Goal: Task Accomplishment & Management: Use online tool/utility

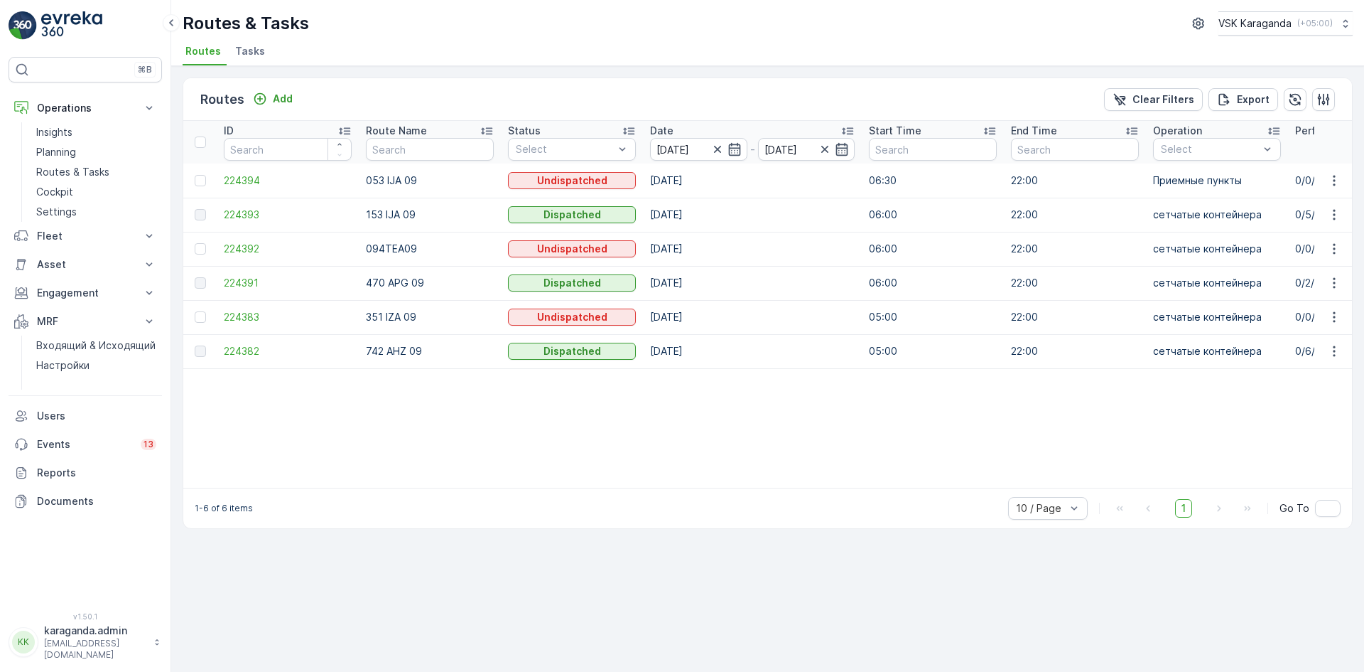
scroll to position [0, 28]
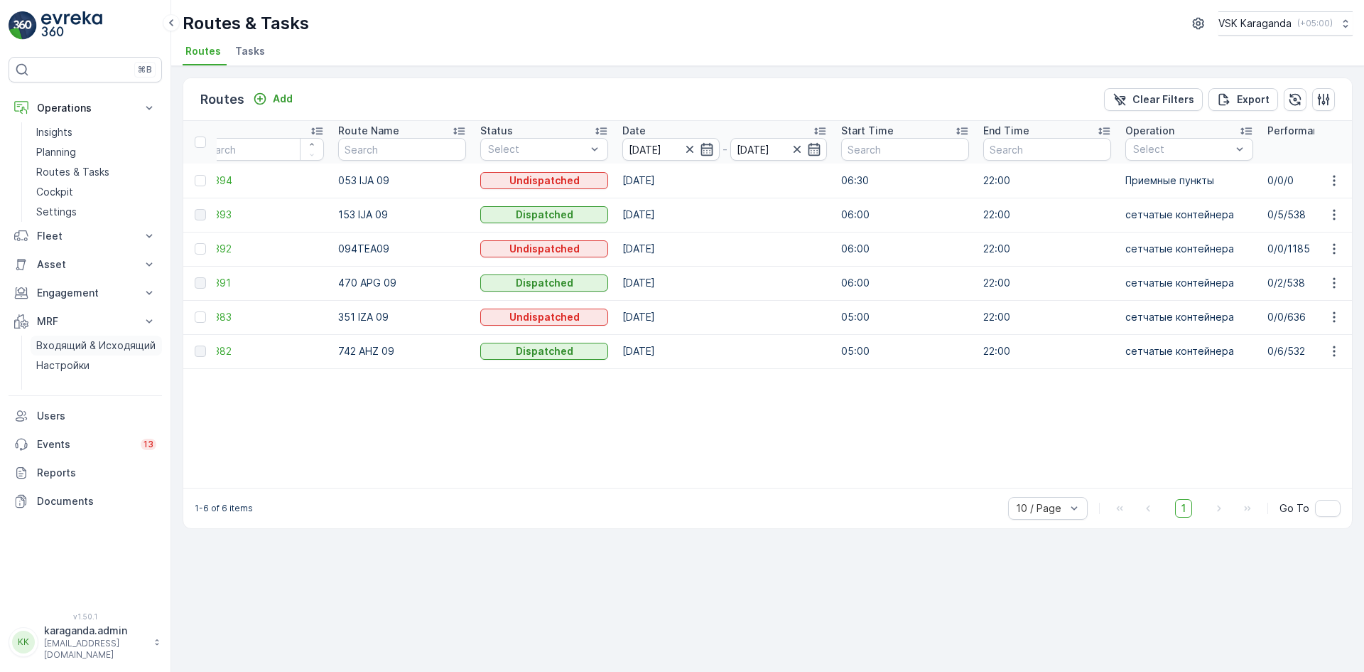
click at [47, 350] on p "Входящий & Исходящий" at bounding box center [95, 345] width 119 height 14
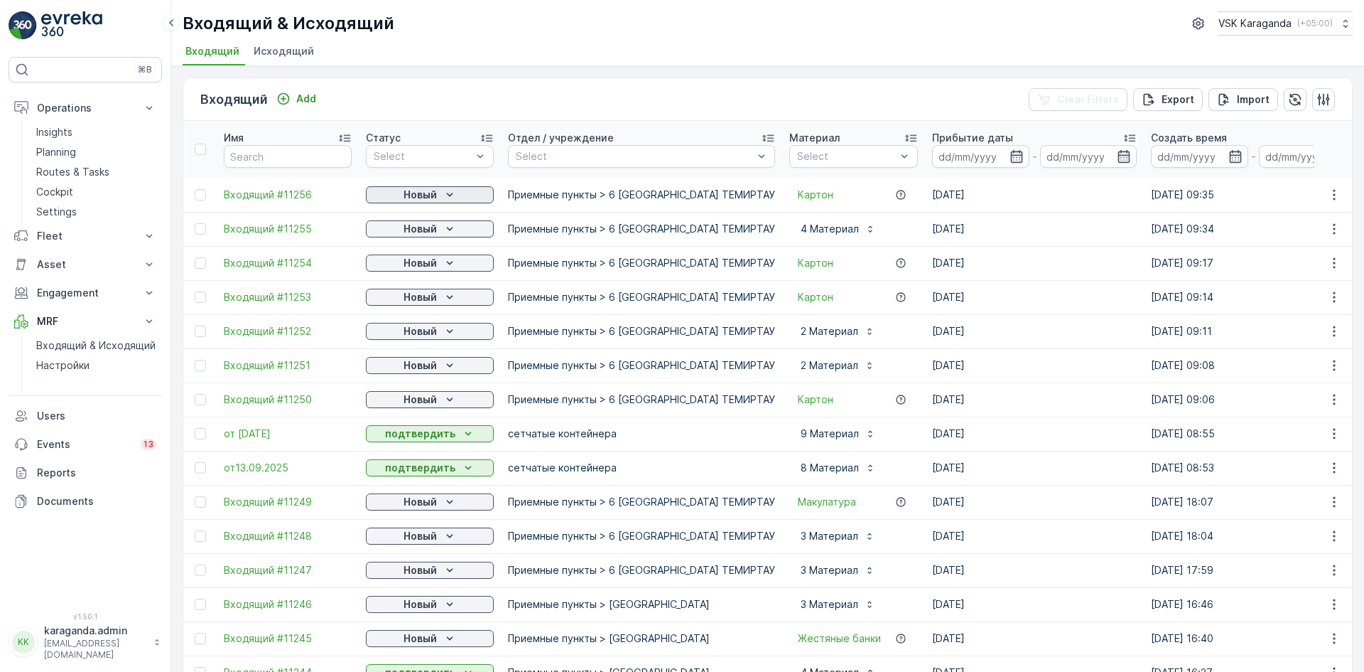
click at [413, 195] on p "Новый" at bounding box center [420, 195] width 33 height 14
click at [400, 233] on span "подтвердить" at bounding box center [407, 236] width 65 height 14
click at [416, 234] on p "Новый" at bounding box center [420, 229] width 33 height 14
click at [413, 265] on span "подтвердить" at bounding box center [407, 270] width 65 height 14
click at [430, 264] on p "Новый" at bounding box center [420, 263] width 33 height 14
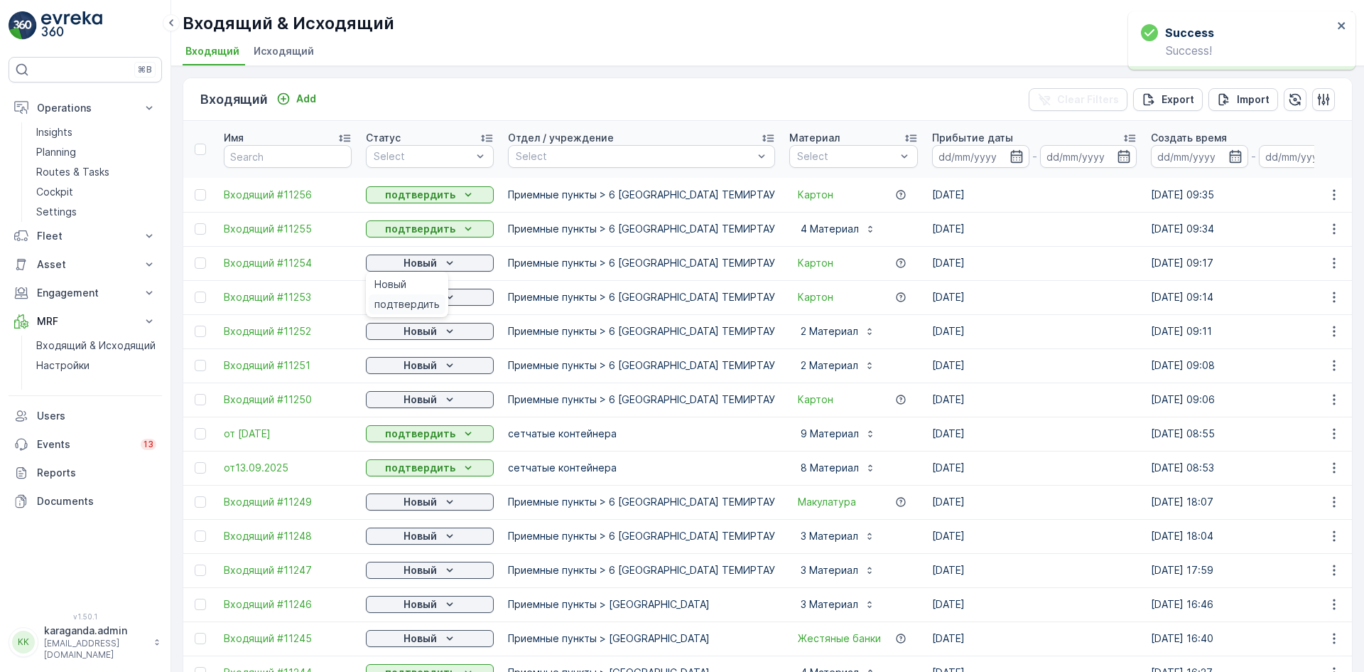
click at [421, 296] on div "подтвердить" at bounding box center [407, 304] width 77 height 20
click at [421, 296] on p "Новый" at bounding box center [420, 297] width 33 height 14
click at [404, 337] on p "Новый" at bounding box center [420, 331] width 33 height 14
click at [405, 374] on span "подтвердить" at bounding box center [407, 372] width 65 height 14
click at [410, 369] on p "Новый" at bounding box center [420, 365] width 33 height 14
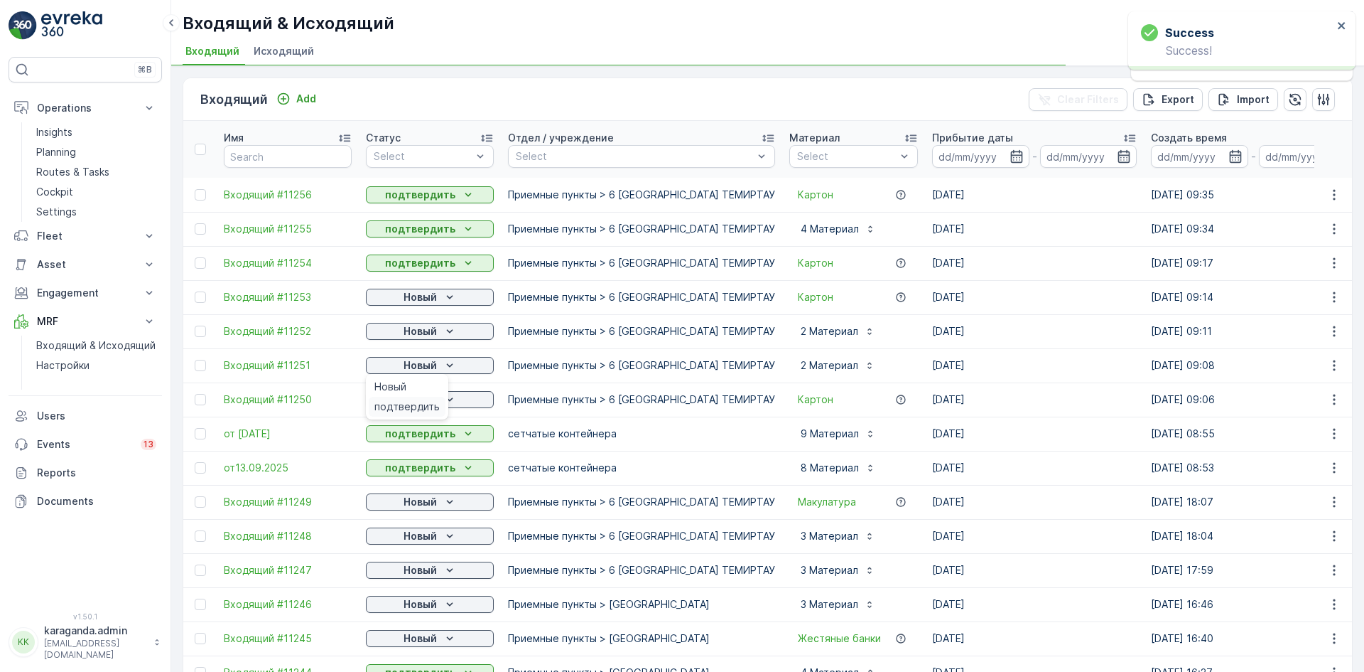
click at [411, 404] on span "подтвердить" at bounding box center [407, 406] width 65 height 14
click at [409, 399] on p "Новый" at bounding box center [420, 399] width 33 height 14
click at [398, 435] on p "подтвердить" at bounding box center [420, 433] width 70 height 14
click at [424, 396] on p "Новый" at bounding box center [420, 399] width 33 height 14
click at [426, 399] on p "Новый" at bounding box center [420, 399] width 33 height 14
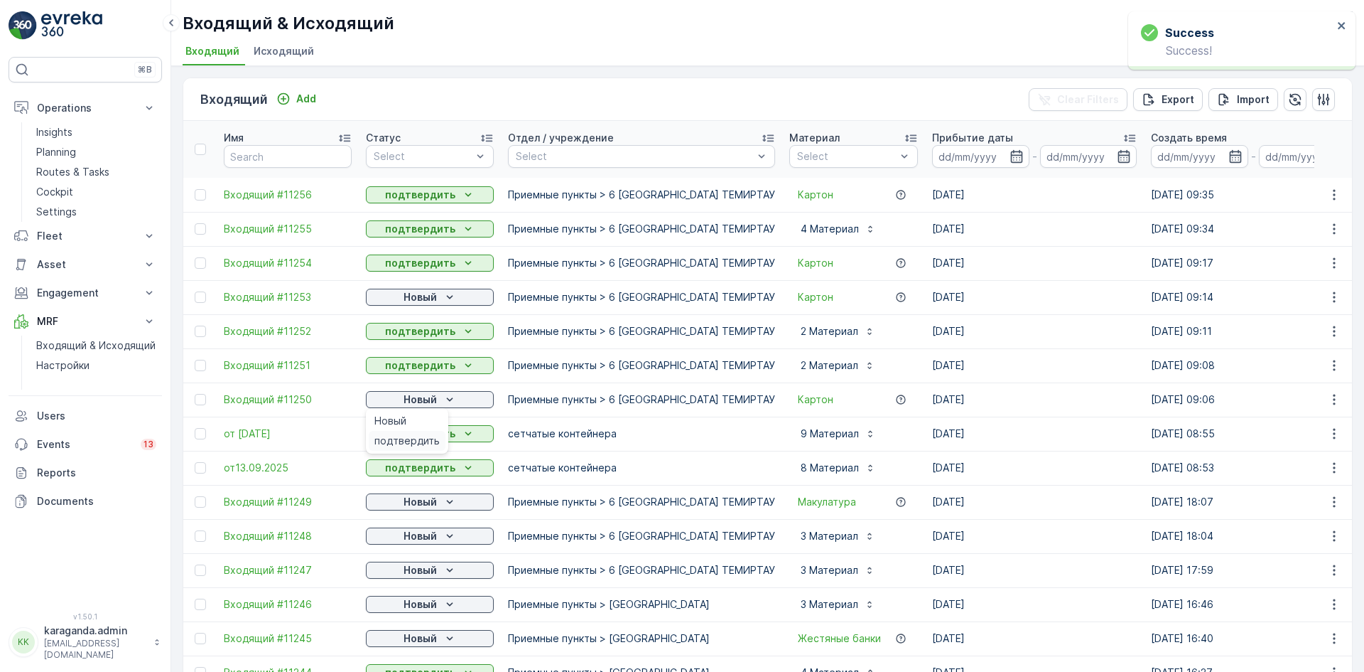
click at [414, 437] on span "подтвердить" at bounding box center [407, 440] width 65 height 14
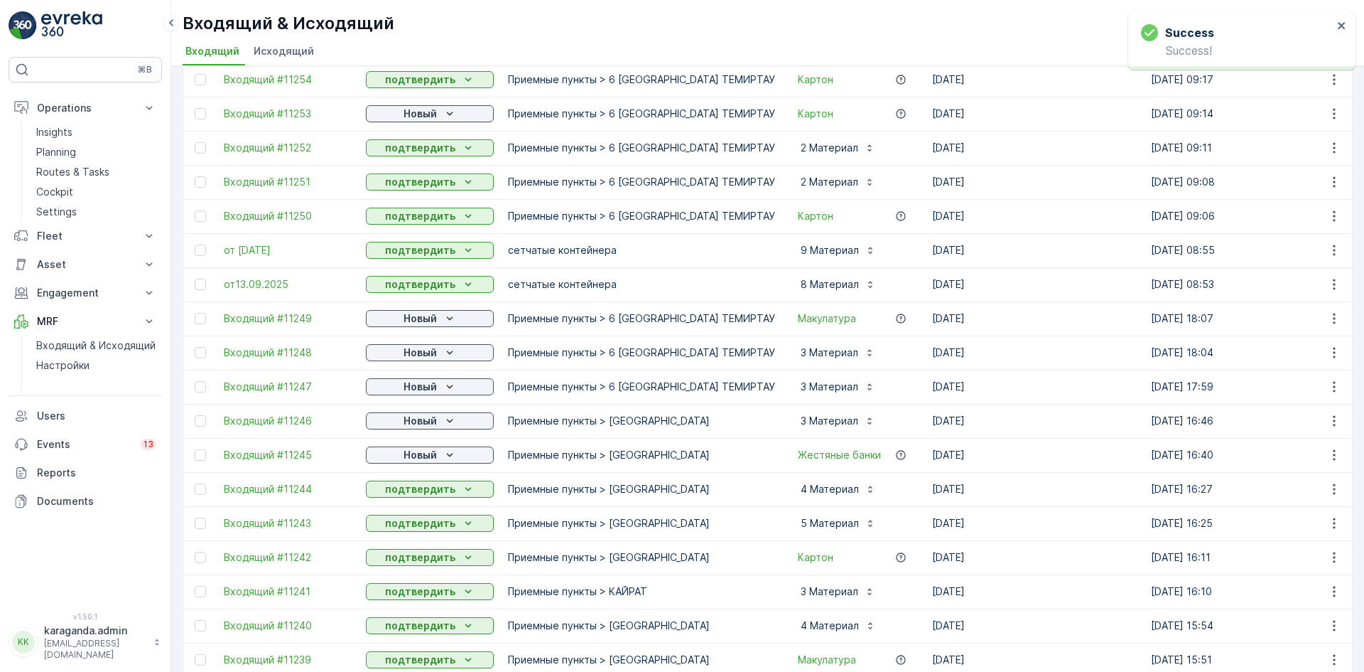
scroll to position [213, 0]
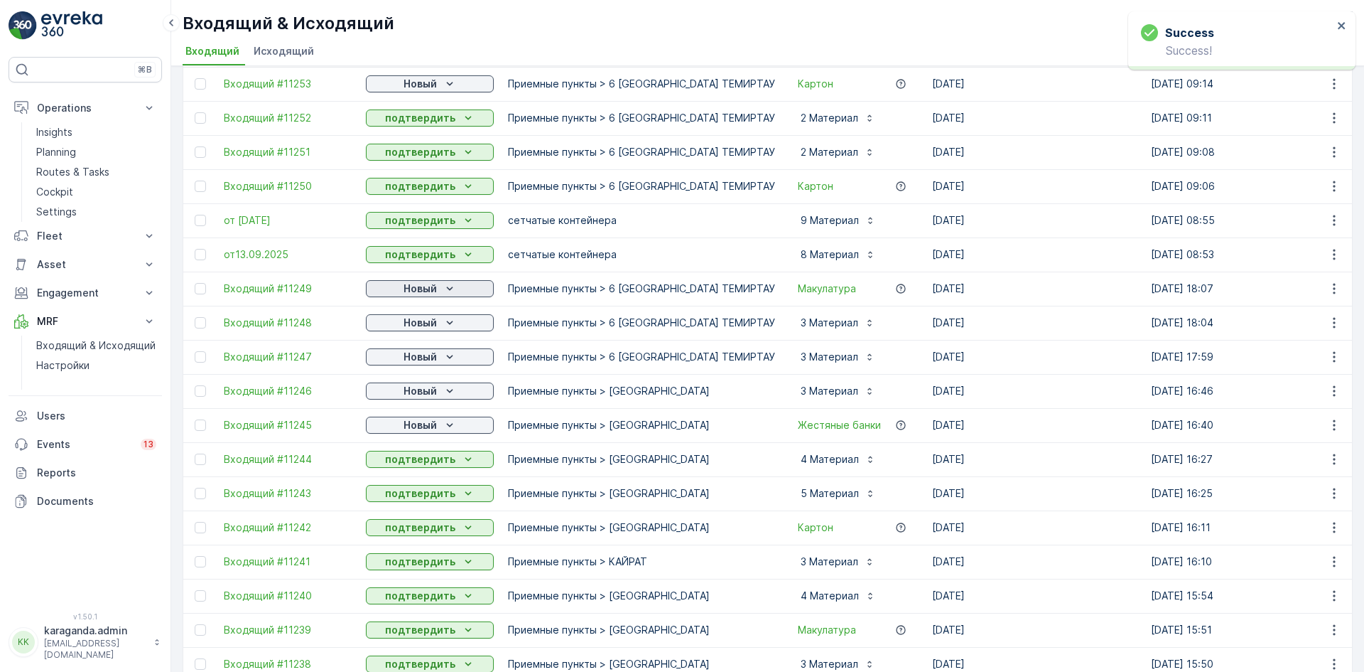
click at [438, 291] on div "Новый" at bounding box center [430, 288] width 117 height 14
click at [430, 329] on span "подтвердить" at bounding box center [407, 330] width 65 height 14
click at [440, 329] on div "Новый" at bounding box center [430, 323] width 117 height 14
click at [429, 359] on span "подтвердить" at bounding box center [407, 364] width 65 height 14
click at [427, 357] on p "Новый" at bounding box center [420, 357] width 33 height 14
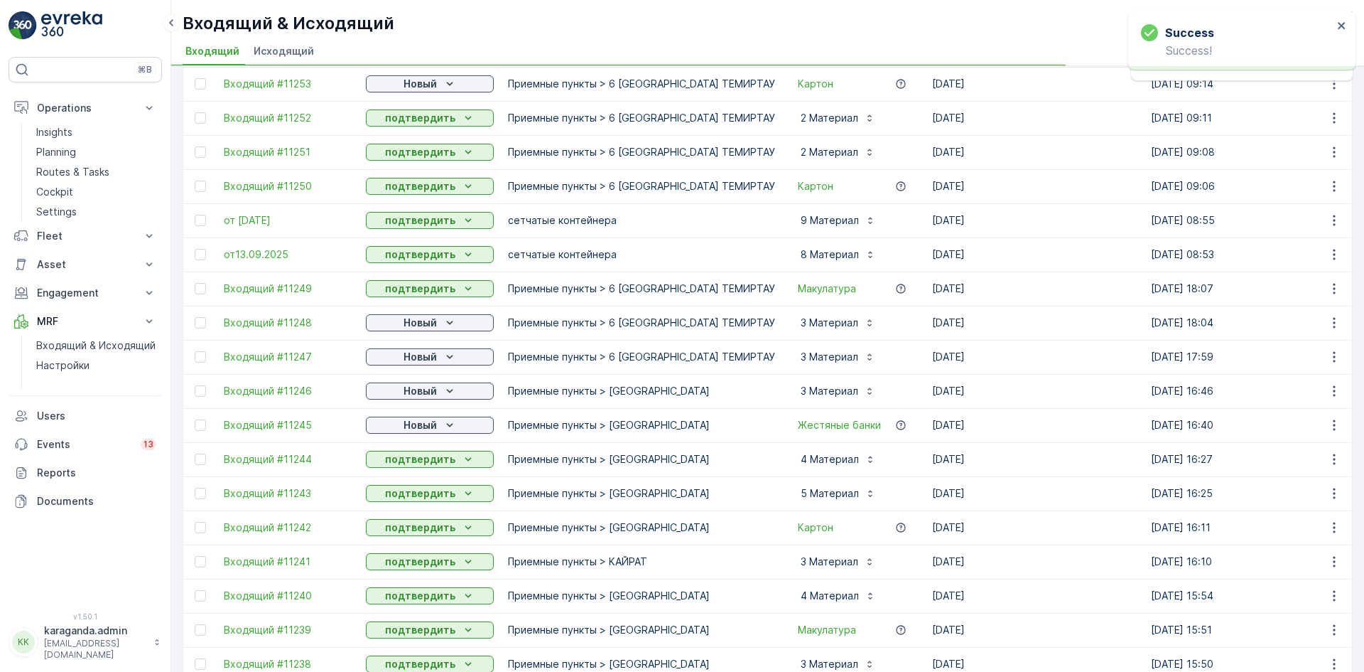
click at [420, 395] on p "Новый" at bounding box center [420, 391] width 33 height 14
click at [411, 429] on span "подтвердить" at bounding box center [407, 432] width 65 height 14
click at [406, 460] on span "подтвердить" at bounding box center [407, 466] width 65 height 14
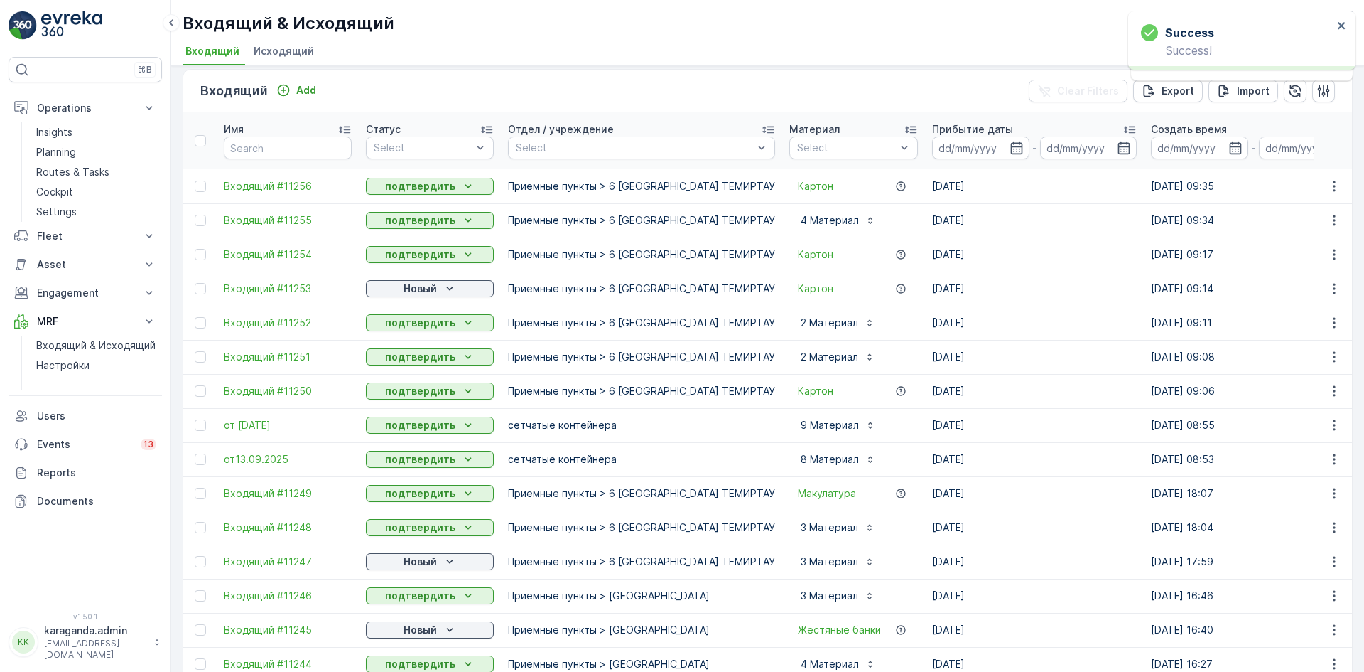
scroll to position [0, 0]
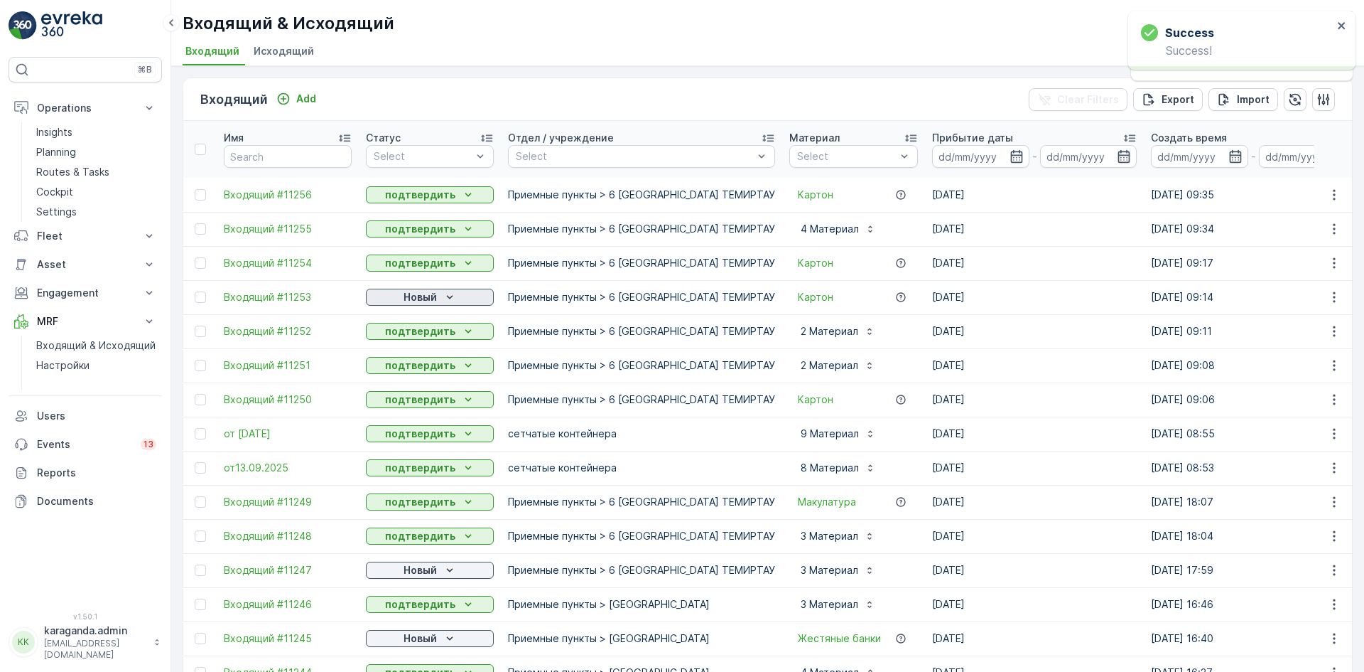
click at [433, 293] on p "Новый" at bounding box center [420, 297] width 33 height 14
click at [422, 335] on span "подтвердить" at bounding box center [407, 338] width 65 height 14
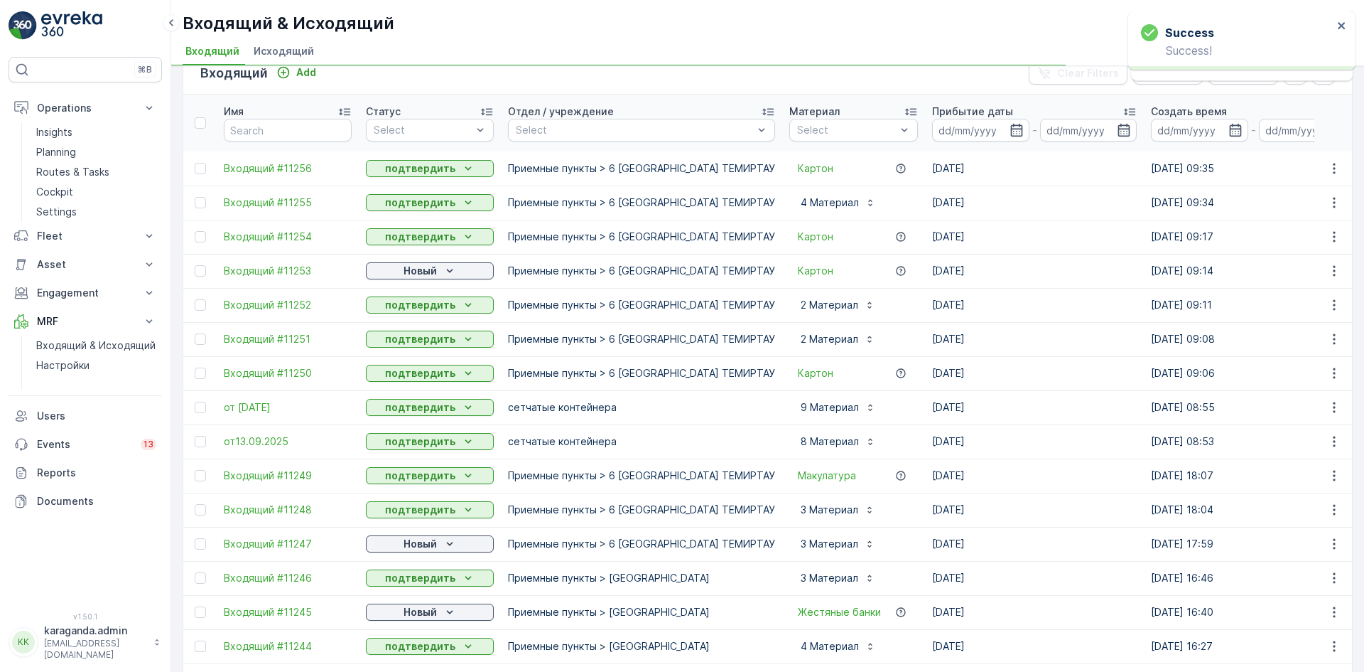
scroll to position [284, 0]
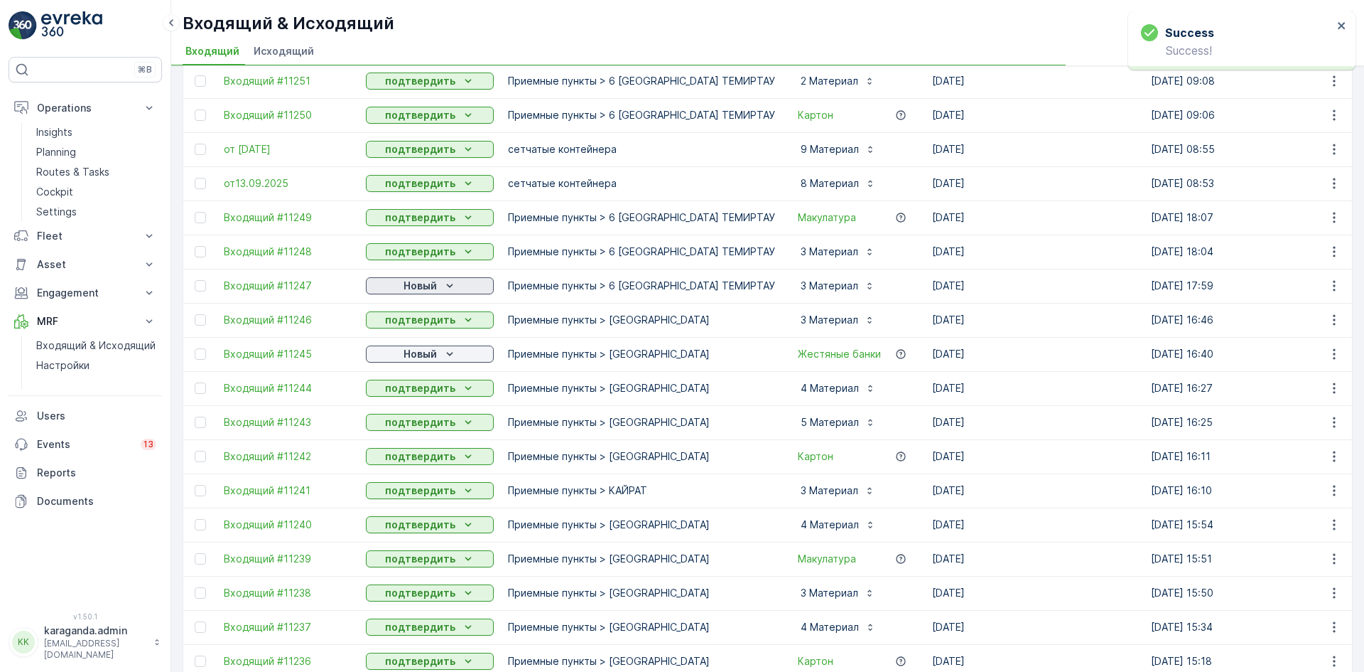
click at [429, 287] on p "Новый" at bounding box center [420, 286] width 33 height 14
click at [417, 327] on button "подтвердить" at bounding box center [430, 319] width 128 height 17
click at [420, 288] on p "Новый" at bounding box center [420, 286] width 33 height 14
click at [414, 323] on span "подтвердить" at bounding box center [407, 327] width 65 height 14
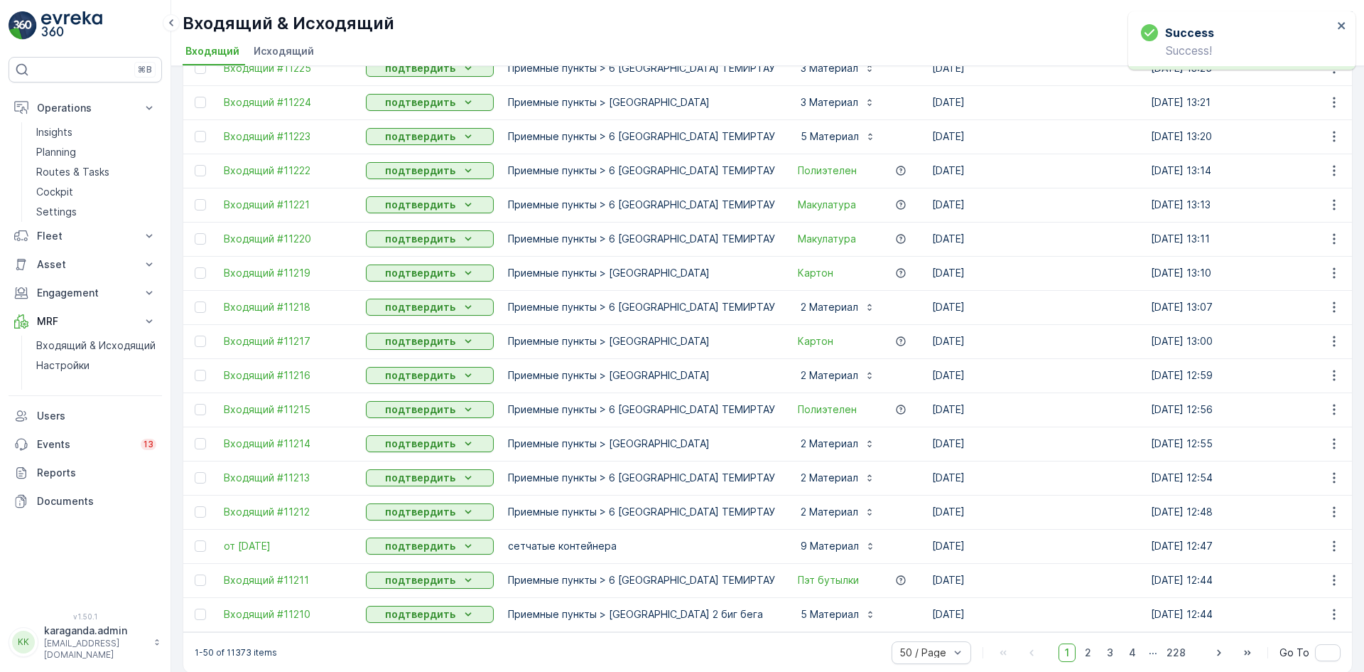
scroll to position [1272, 0]
